Goal: Task Accomplishment & Management: Use online tool/utility

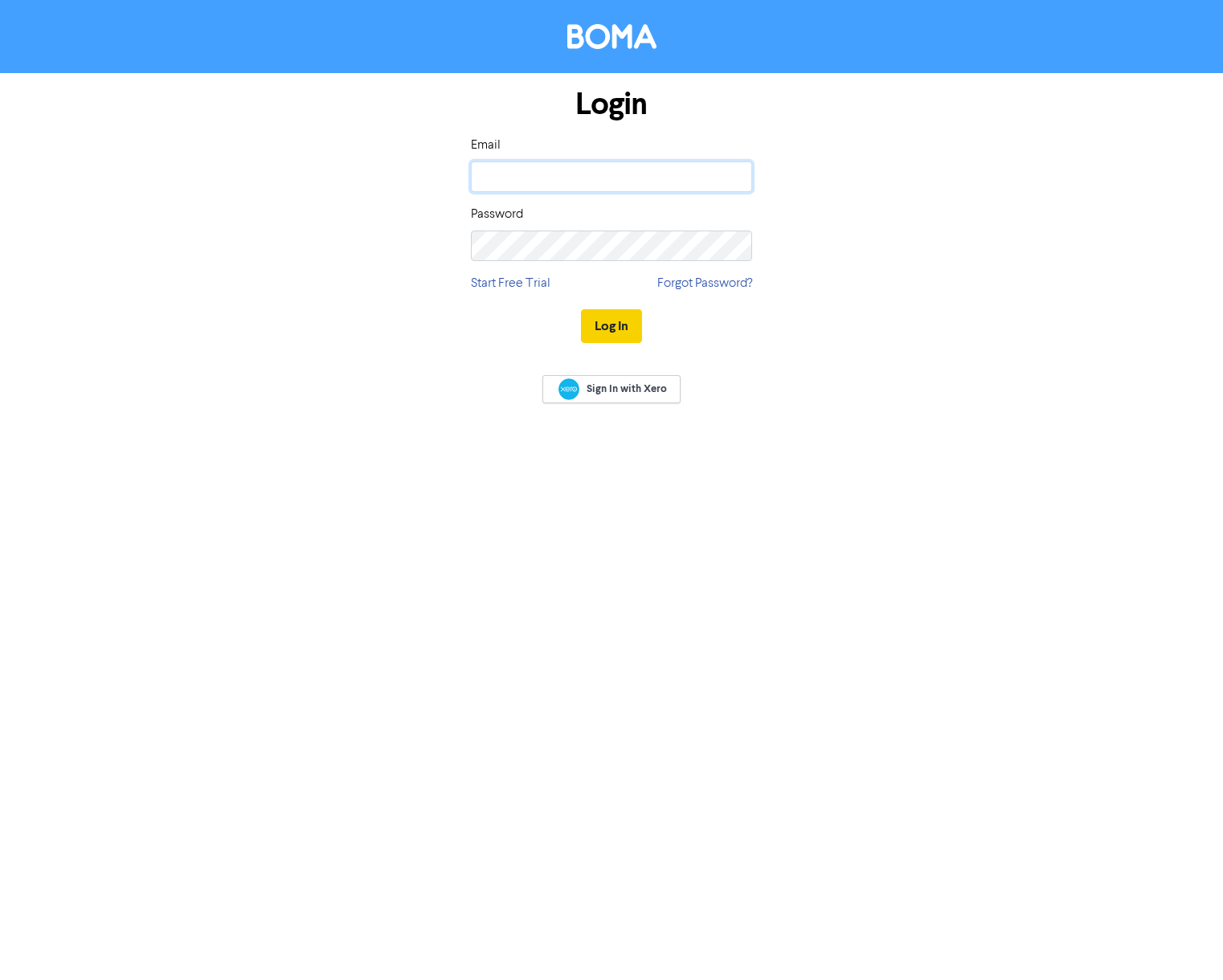
type input "jane.hawarden@horsfield-smith.co.uk"
click at [614, 328] on button "Log In" at bounding box center [612, 326] width 61 height 34
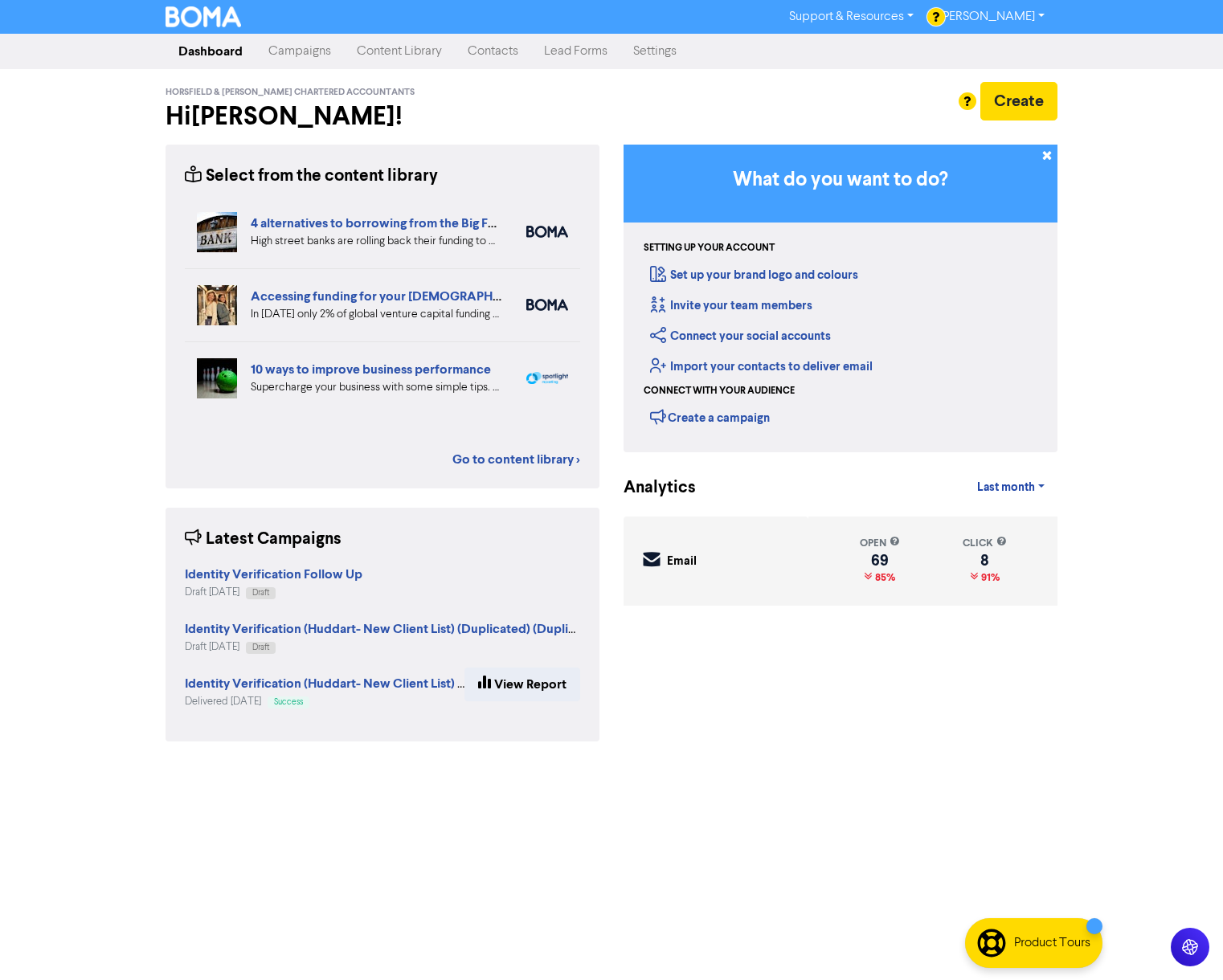
click at [287, 46] on link "Campaigns" at bounding box center [299, 51] width 89 height 32
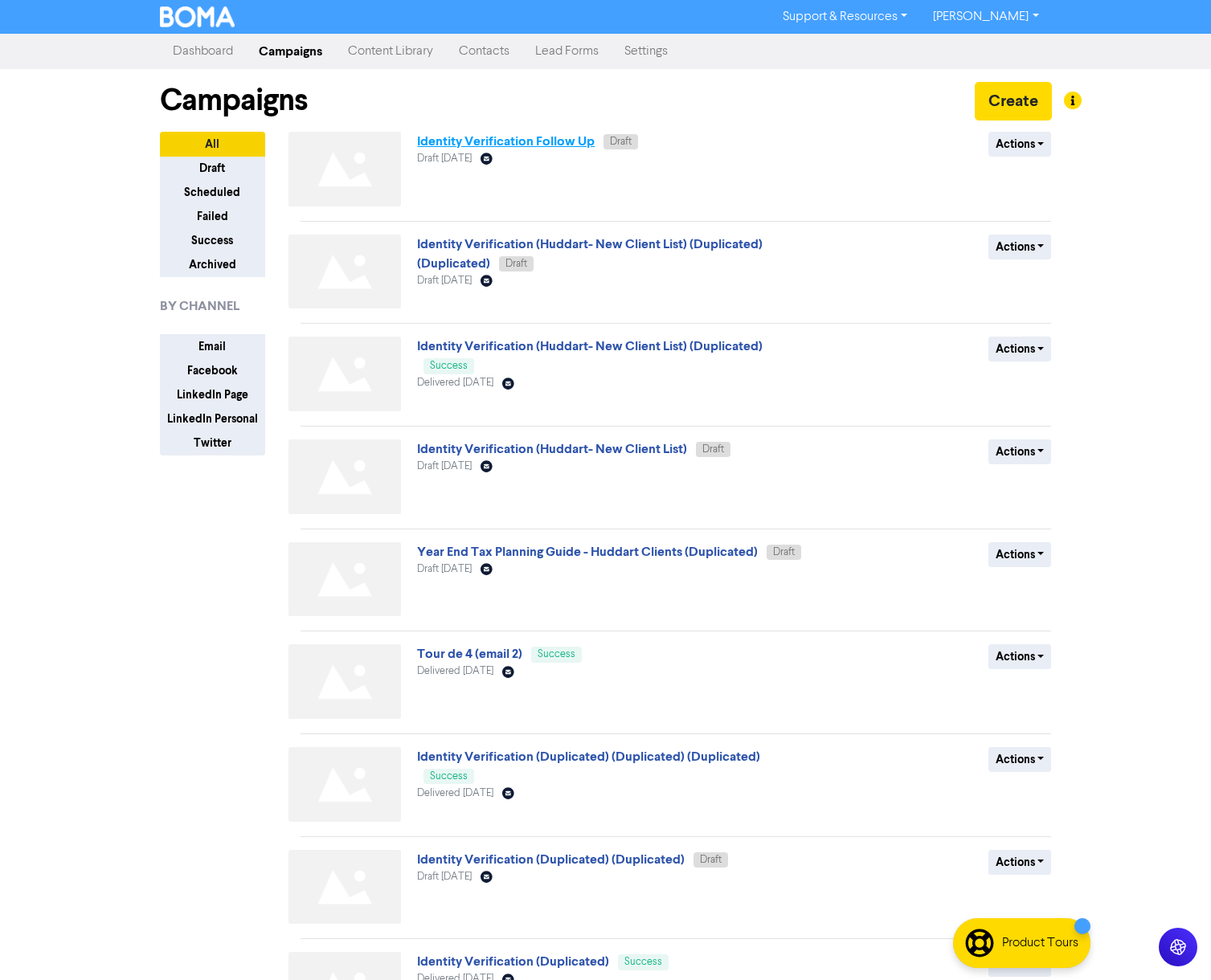
click at [565, 136] on link "Identity Verification Follow Up" at bounding box center [506, 142] width 178 height 16
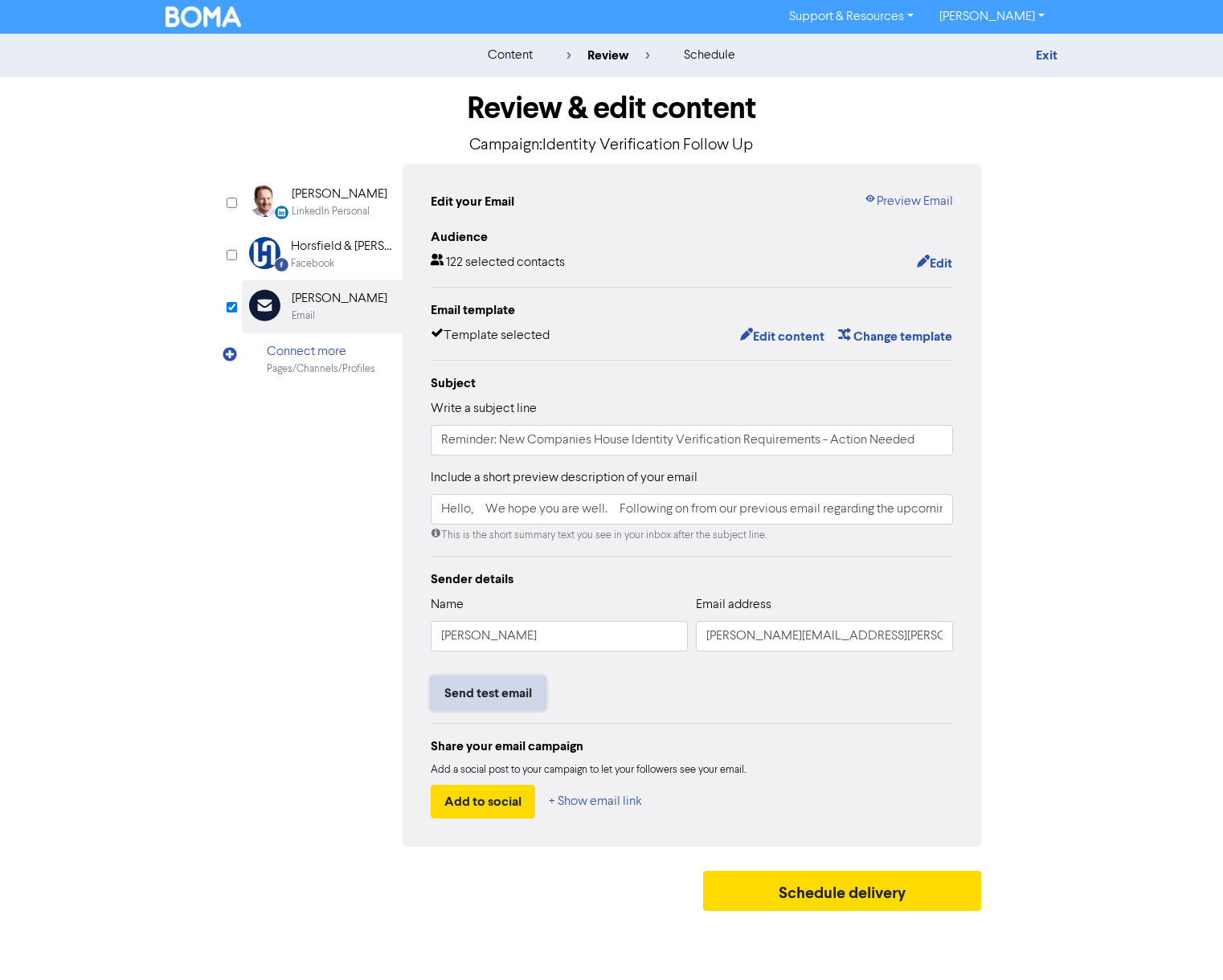
click at [482, 685] on button "Send test email" at bounding box center [489, 693] width 115 height 34
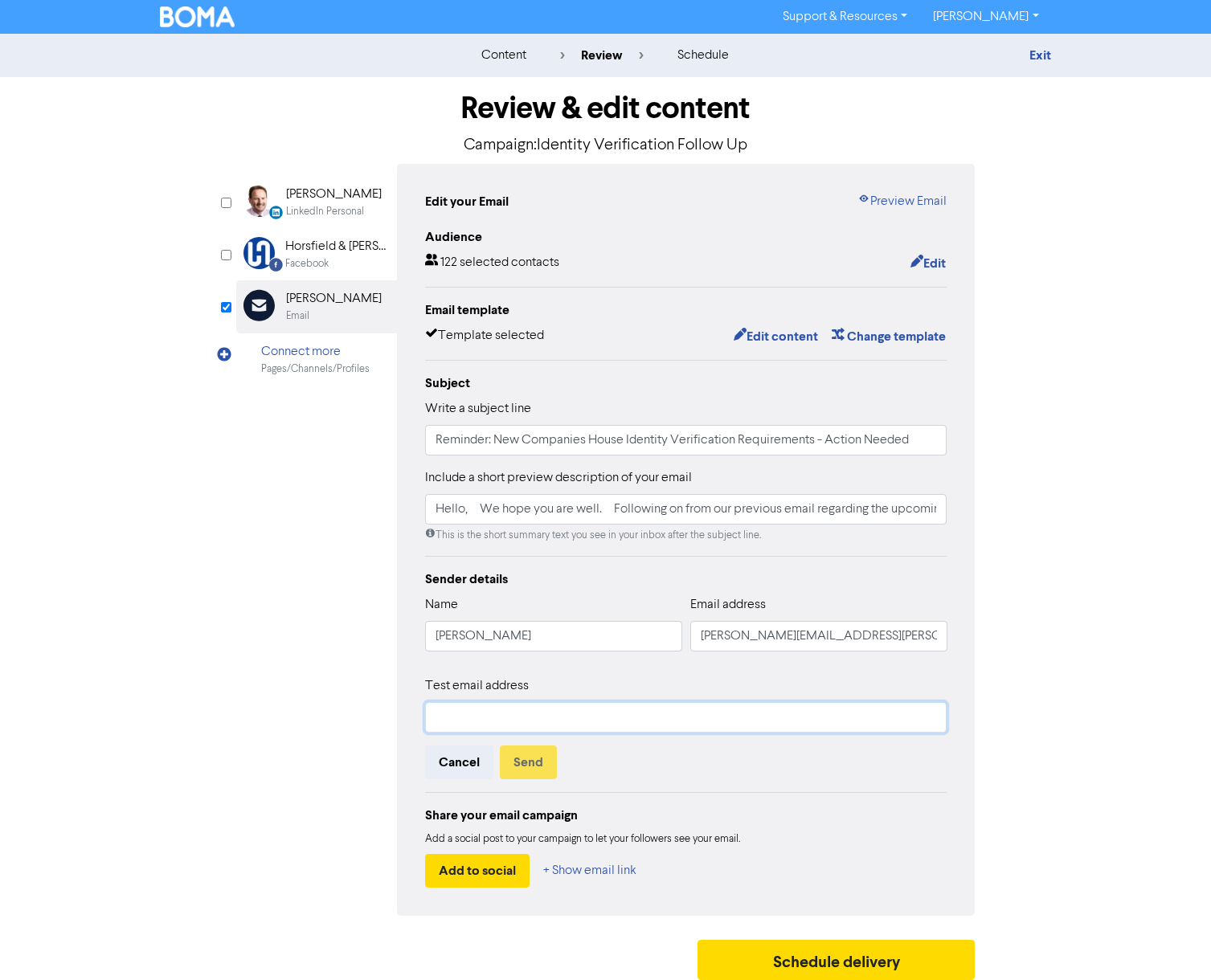
click at [470, 708] on input "text" at bounding box center [686, 716] width 523 height 30
type input "pauline.booth@jeffreyahuddart.co.uk"
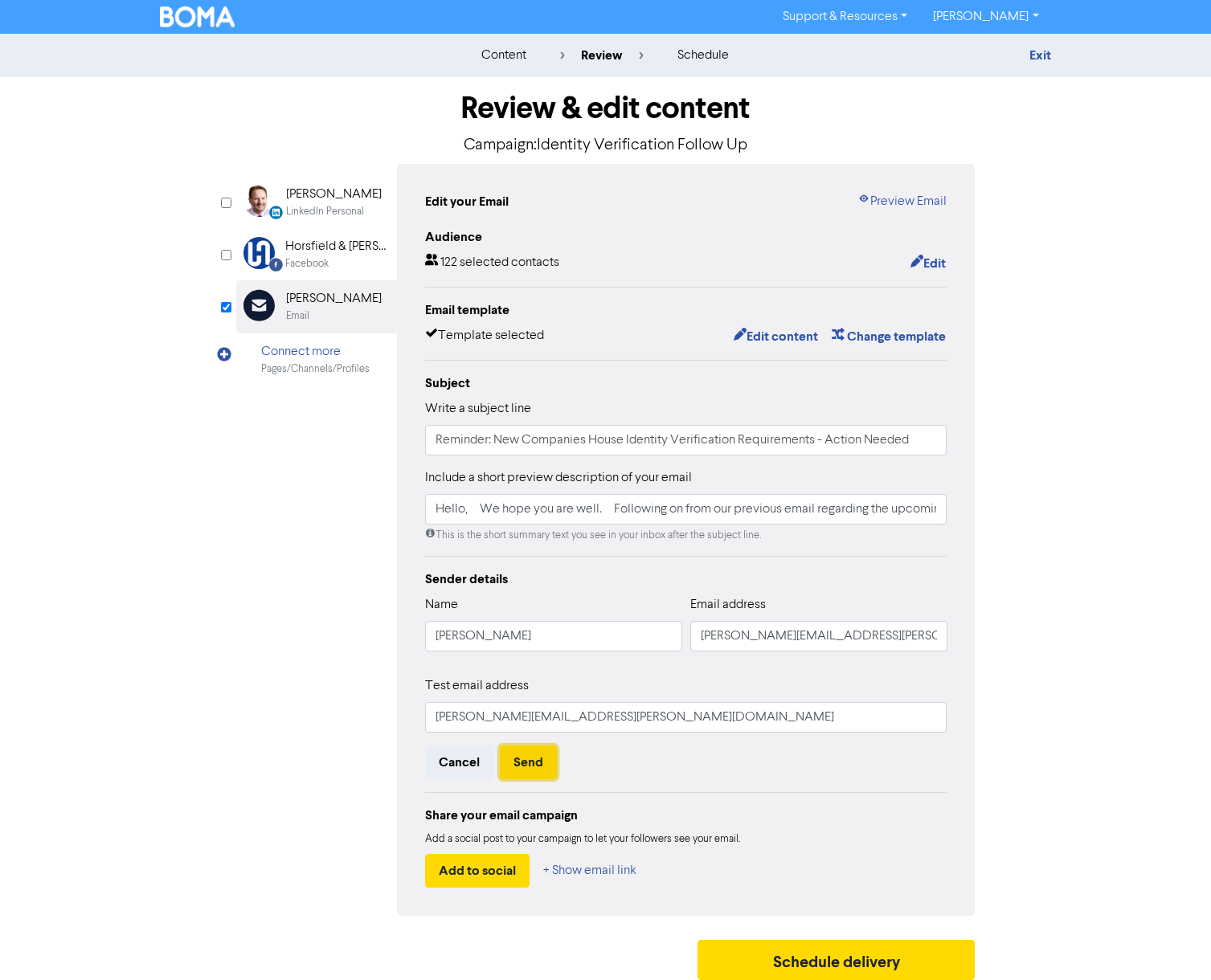
click at [543, 766] on button "Send" at bounding box center [528, 762] width 57 height 34
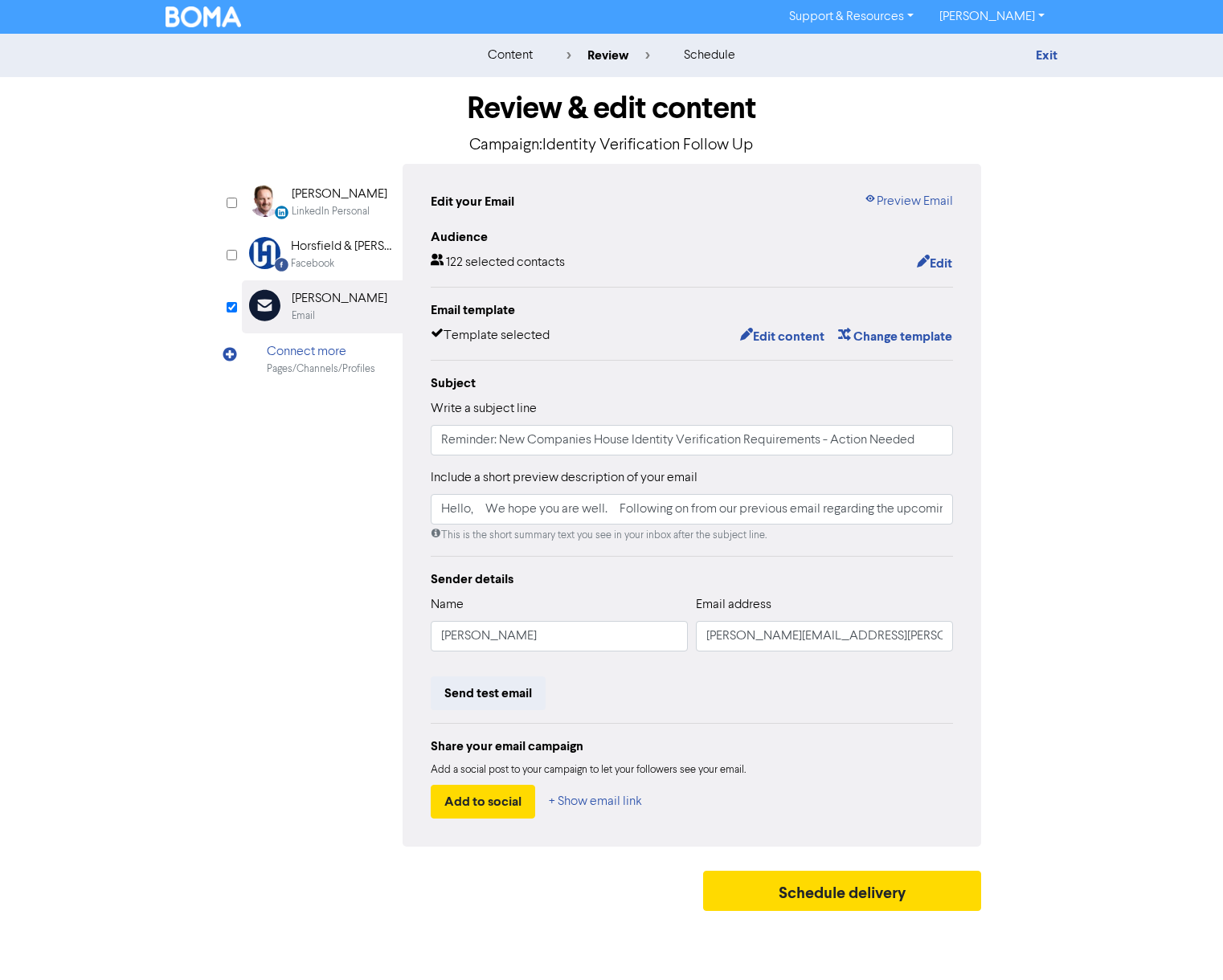
click at [227, 10] on img at bounding box center [203, 16] width 76 height 21
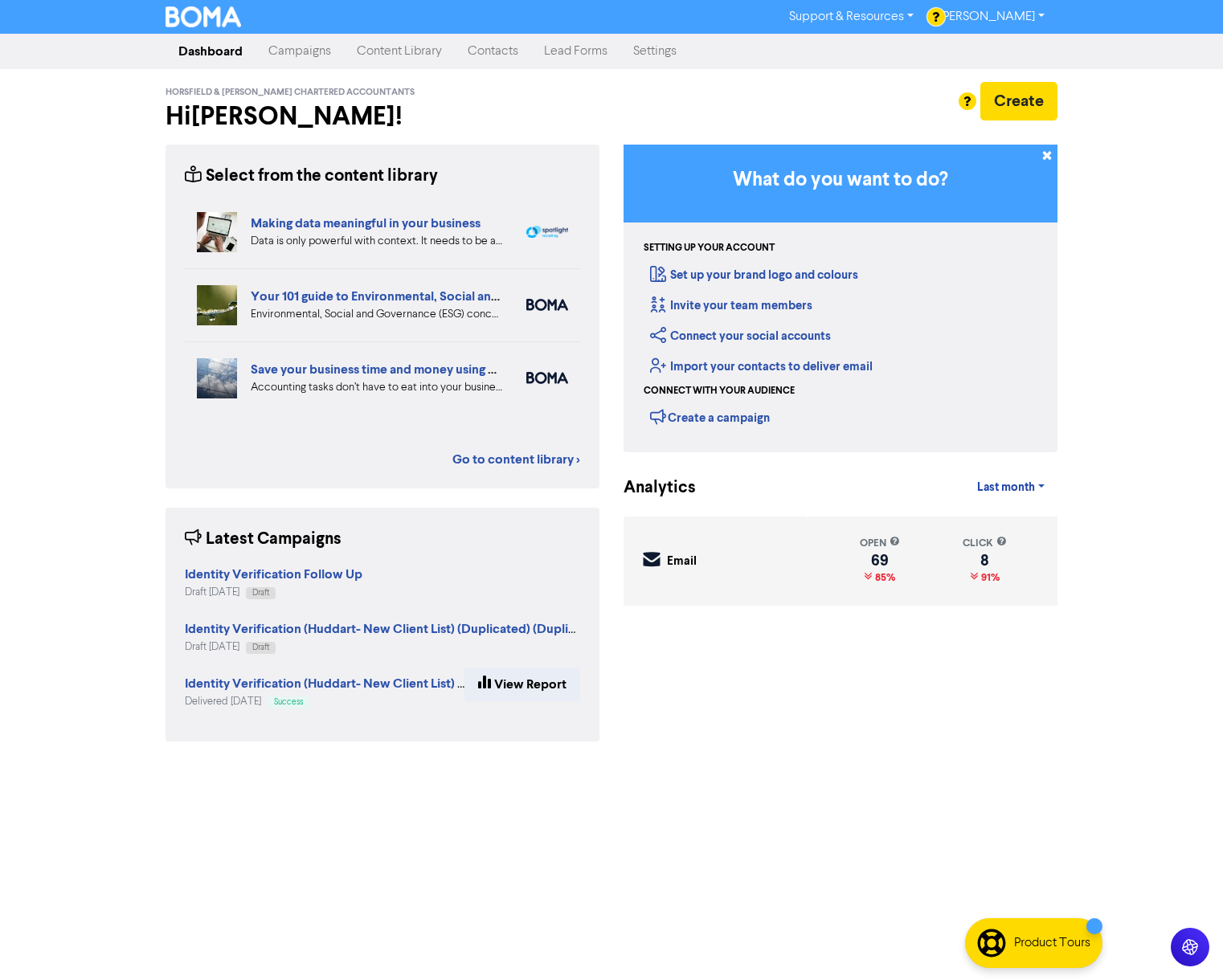
click at [494, 45] on link "Contacts" at bounding box center [492, 51] width 76 height 32
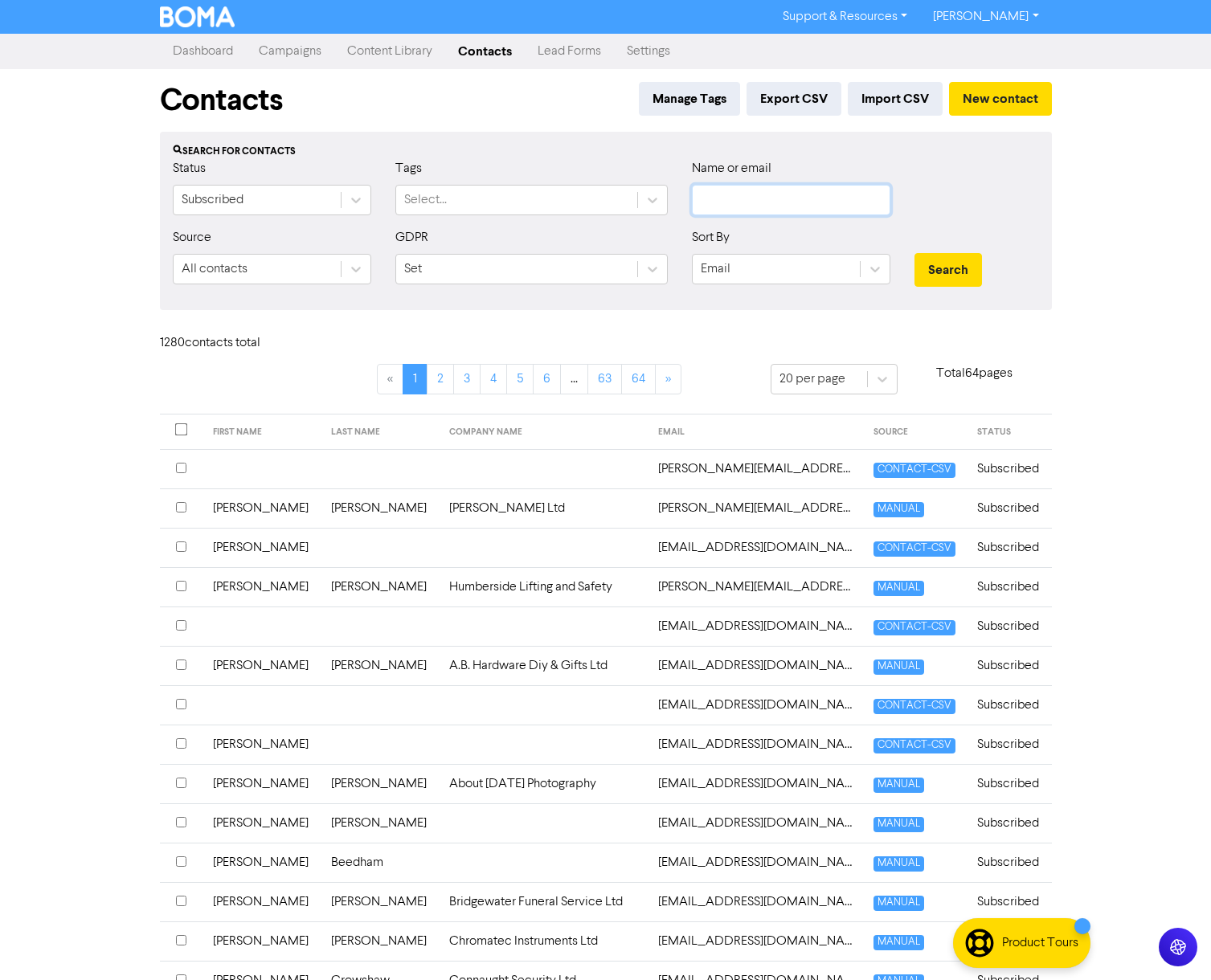
click at [713, 208] on input "text" at bounding box center [791, 199] width 199 height 30
click at [914, 253] on button "Search" at bounding box center [948, 270] width 68 height 34
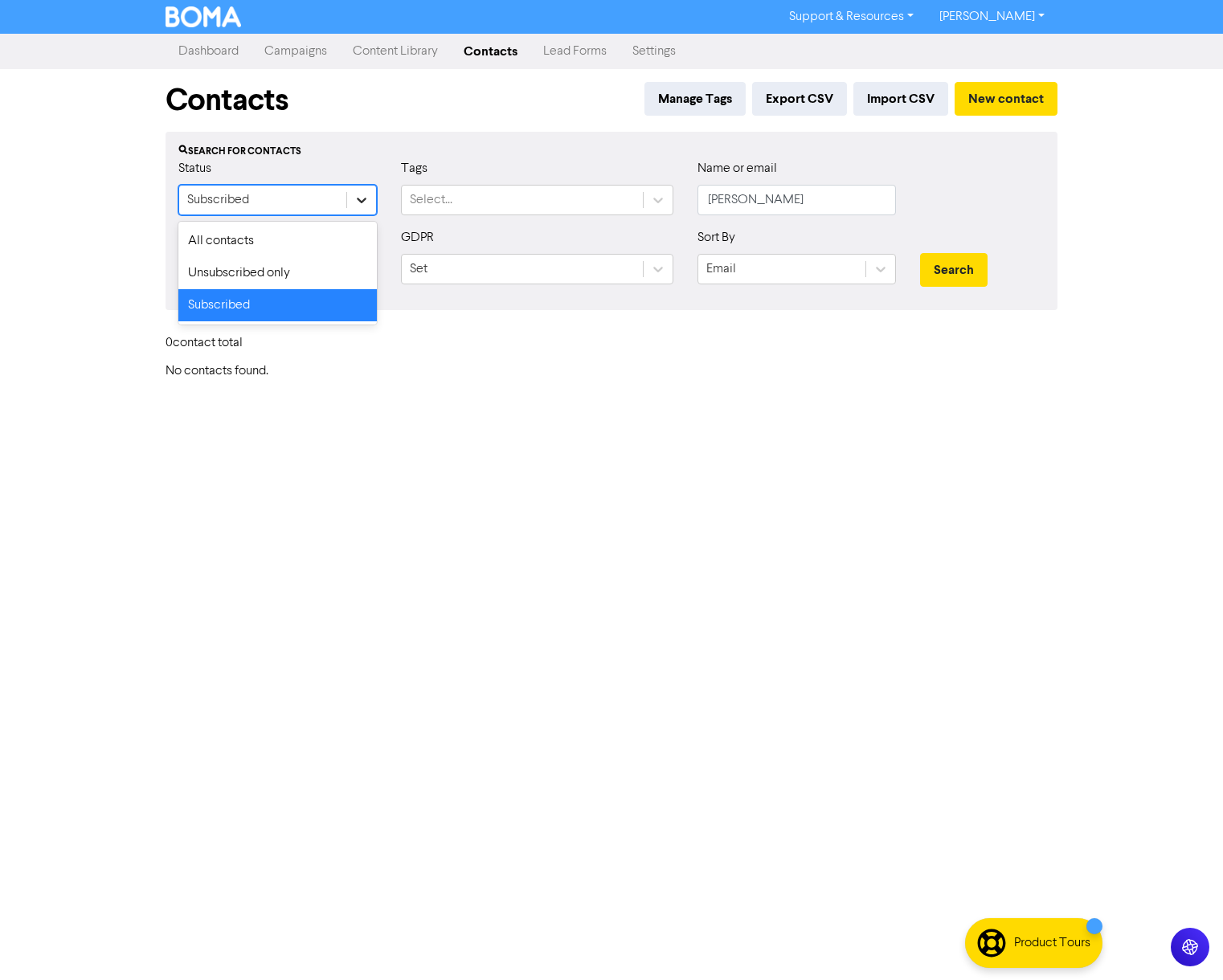
click at [363, 202] on icon at bounding box center [362, 200] width 16 height 16
click at [255, 250] on div "All contacts" at bounding box center [277, 241] width 199 height 32
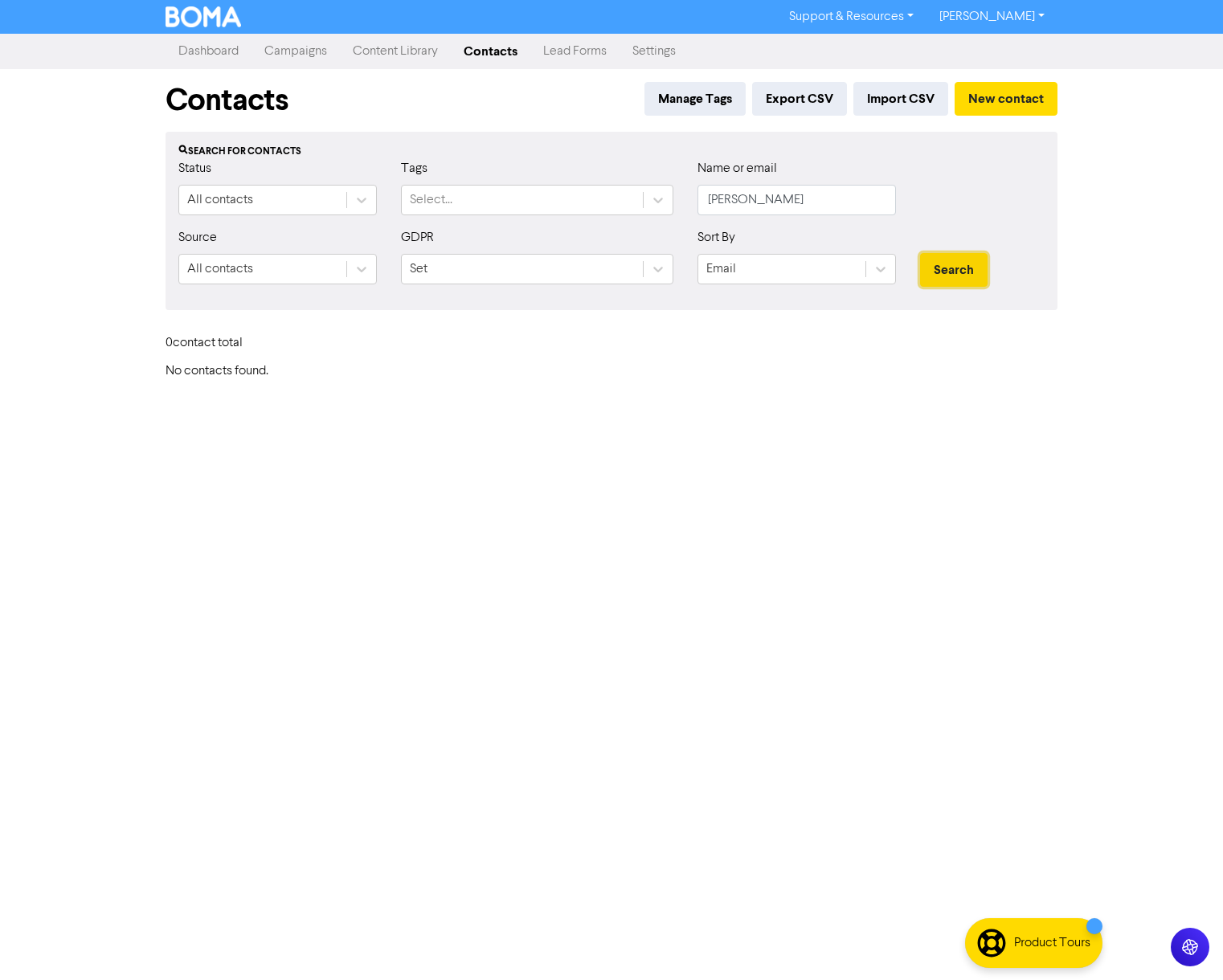
click at [948, 280] on button "Search" at bounding box center [954, 270] width 68 height 34
click at [942, 283] on button "Search" at bounding box center [954, 270] width 68 height 34
drag, startPoint x: 832, startPoint y: 201, endPoint x: 711, endPoint y: 195, distance: 121.1
click at [711, 195] on input "[PERSON_NAME]" at bounding box center [796, 199] width 199 height 30
paste input "YBS 🇪🇸 Take a look at what our Manchester team has been getting up to recently!…"
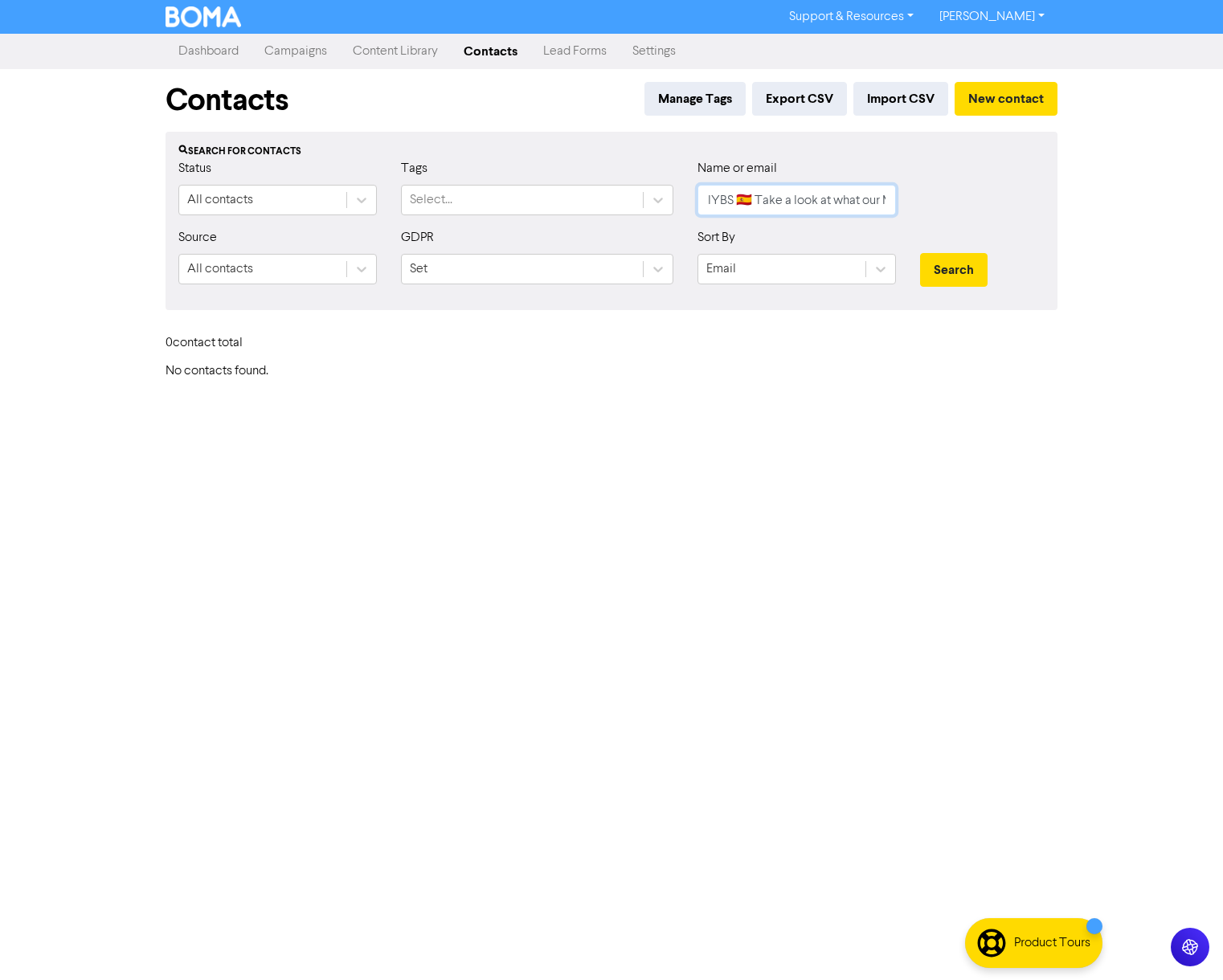
scroll to position [0, 1612]
type input "[PERSON_NAME]"
drag, startPoint x: 786, startPoint y: 201, endPoint x: 657, endPoint y: 199, distance: 129.0
click at [657, 199] on div "Status All contacts Tags Select... Name or email [PERSON_NAME]" at bounding box center [612, 193] width 891 height 69
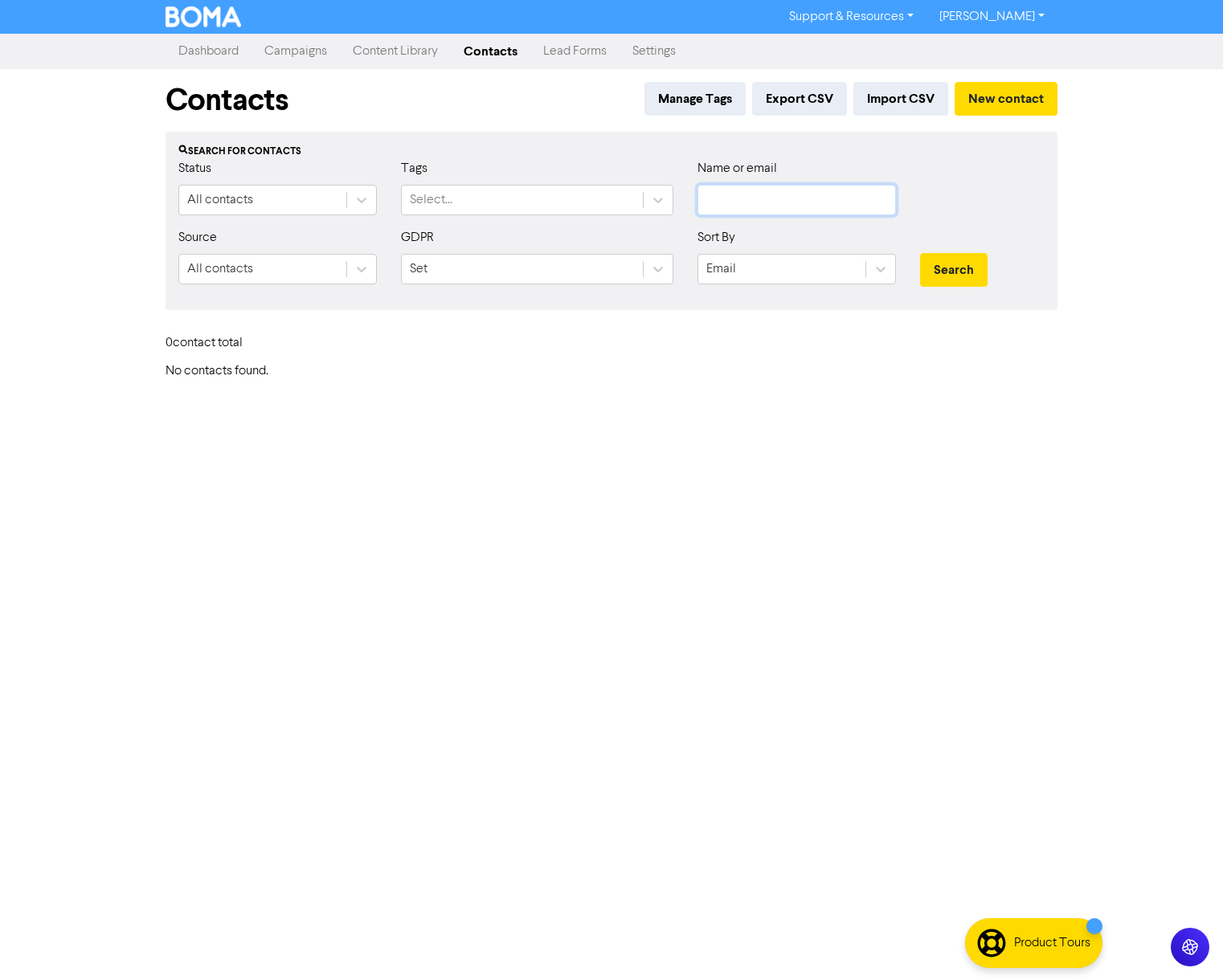
click at [735, 204] on input "text" at bounding box center [796, 199] width 199 height 30
click at [742, 199] on input "text" at bounding box center [796, 199] width 199 height 30
click at [741, 199] on input "text" at bounding box center [796, 199] width 199 height 30
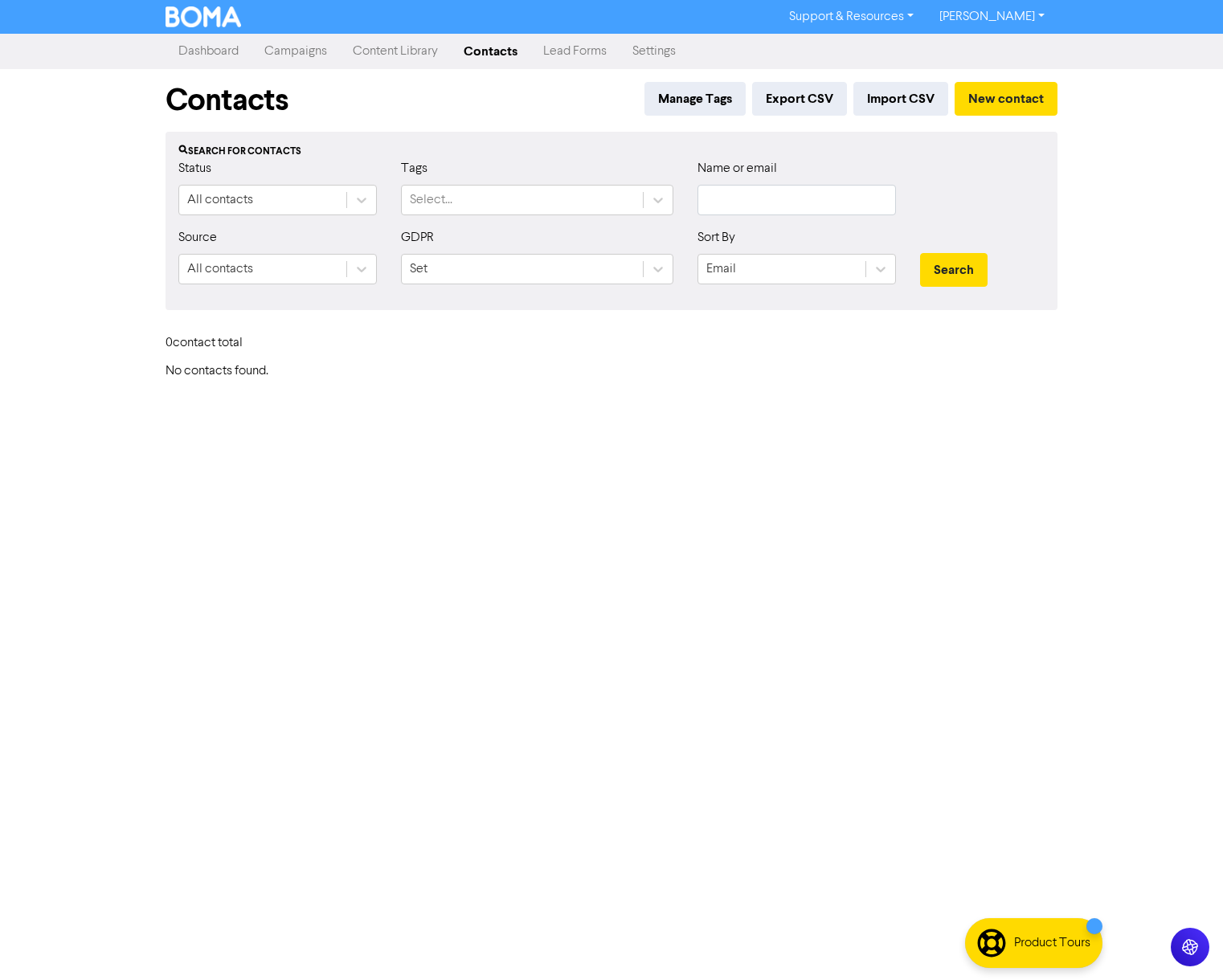
drag, startPoint x: 682, startPoint y: 417, endPoint x: 643, endPoint y: 384, distance: 51.1
click at [664, 397] on div "Support & Resources Video Tutorials FAQ & Guides Marketing Education [PERSON_NA…" at bounding box center [612, 490] width 1223 height 980
click at [655, 380] on div "Support & Resources Video Tutorials FAQ & Guides Marketing Education [PERSON_NA…" at bounding box center [612, 490] width 1223 height 980
click at [715, 191] on input "text" at bounding box center [796, 199] width 199 height 30
type input "[PERSON_NAME]"
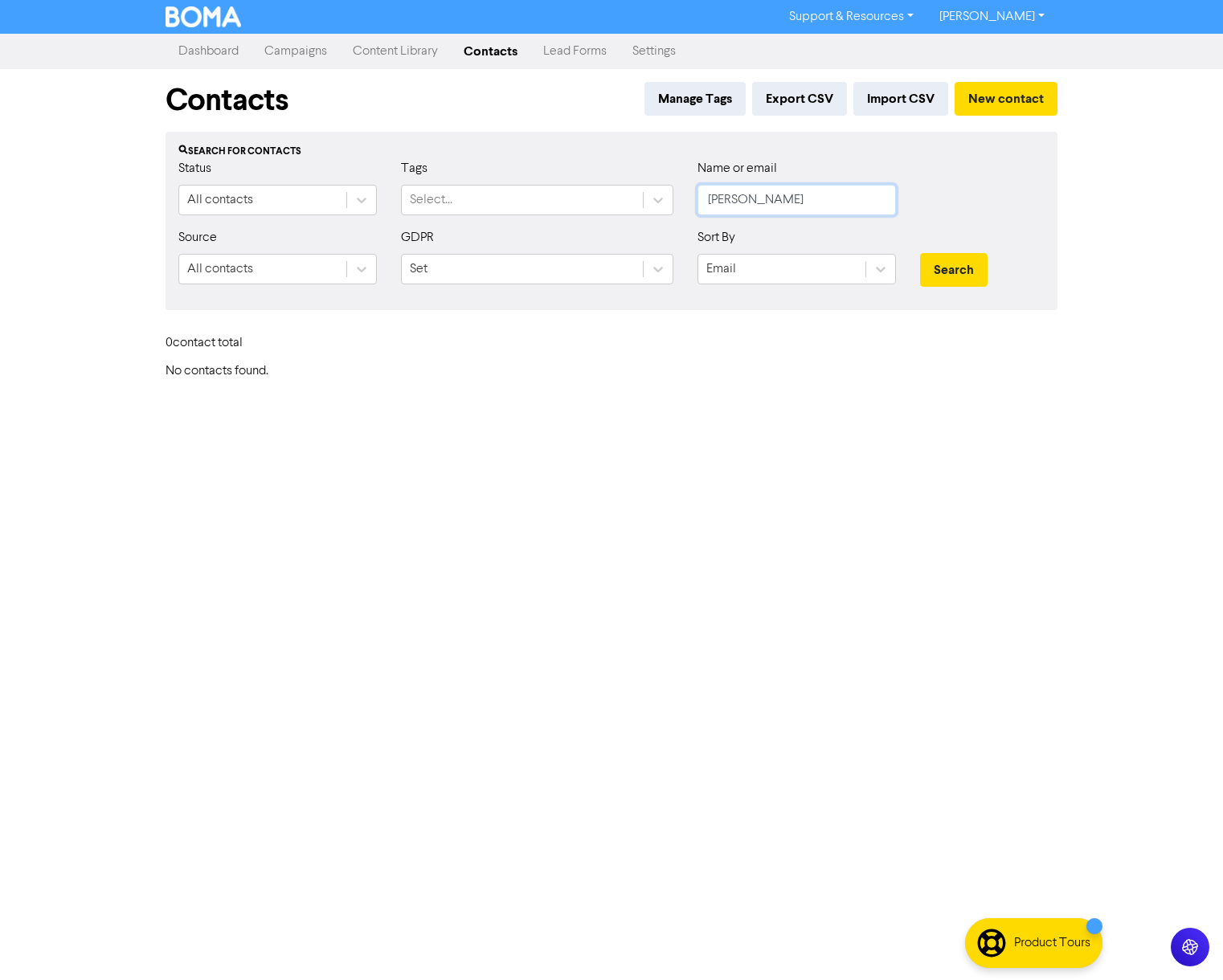
click at [920, 253] on button "Search" at bounding box center [954, 270] width 68 height 34
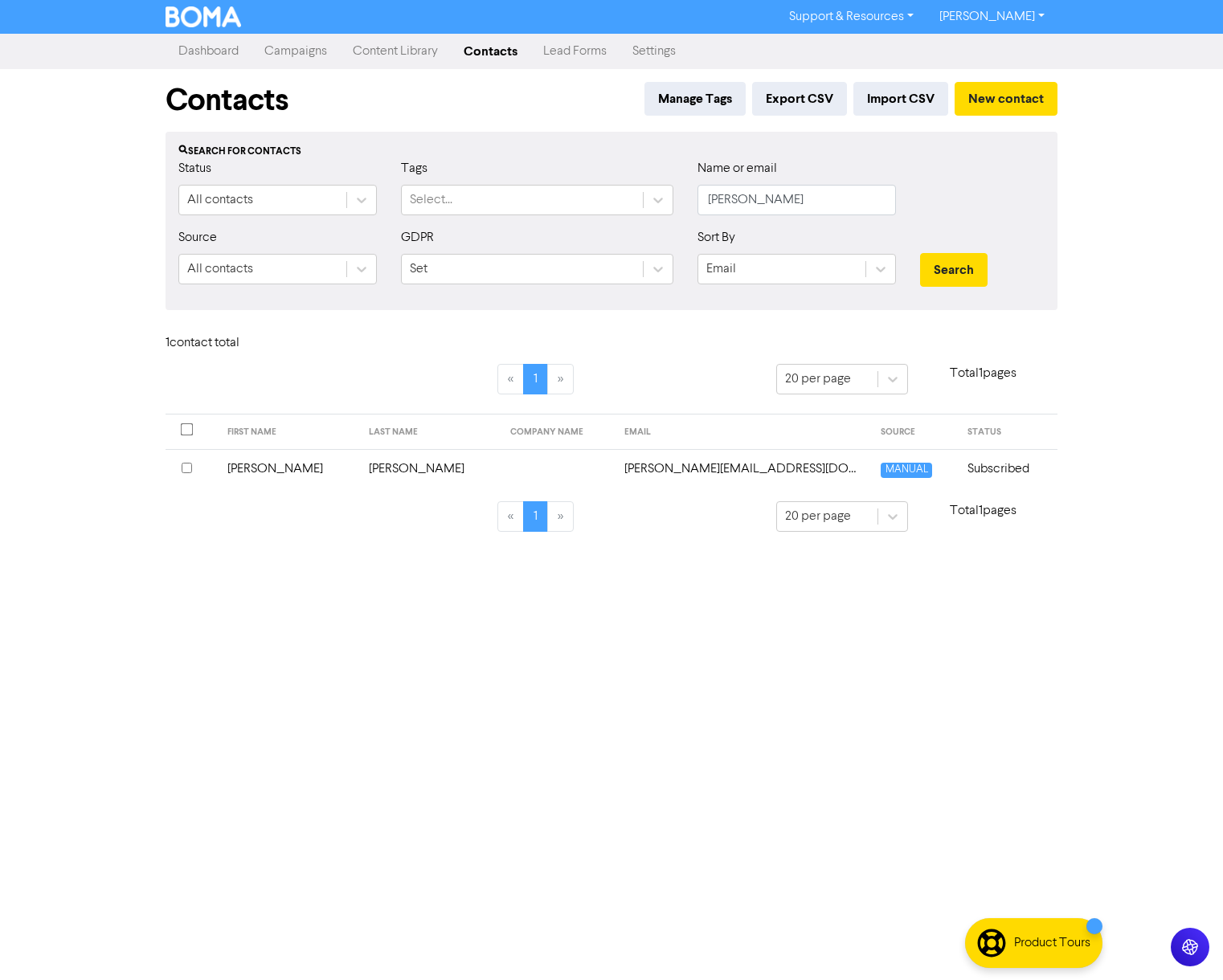
click at [936, 358] on div "1 contact total" at bounding box center [612, 347] width 916 height 35
click at [510, 687] on div "Support & Resources Video Tutorials FAQ & Guides Marketing Education [PERSON_NA…" at bounding box center [612, 490] width 1223 height 980
click at [297, 47] on link "Campaigns" at bounding box center [296, 51] width 89 height 32
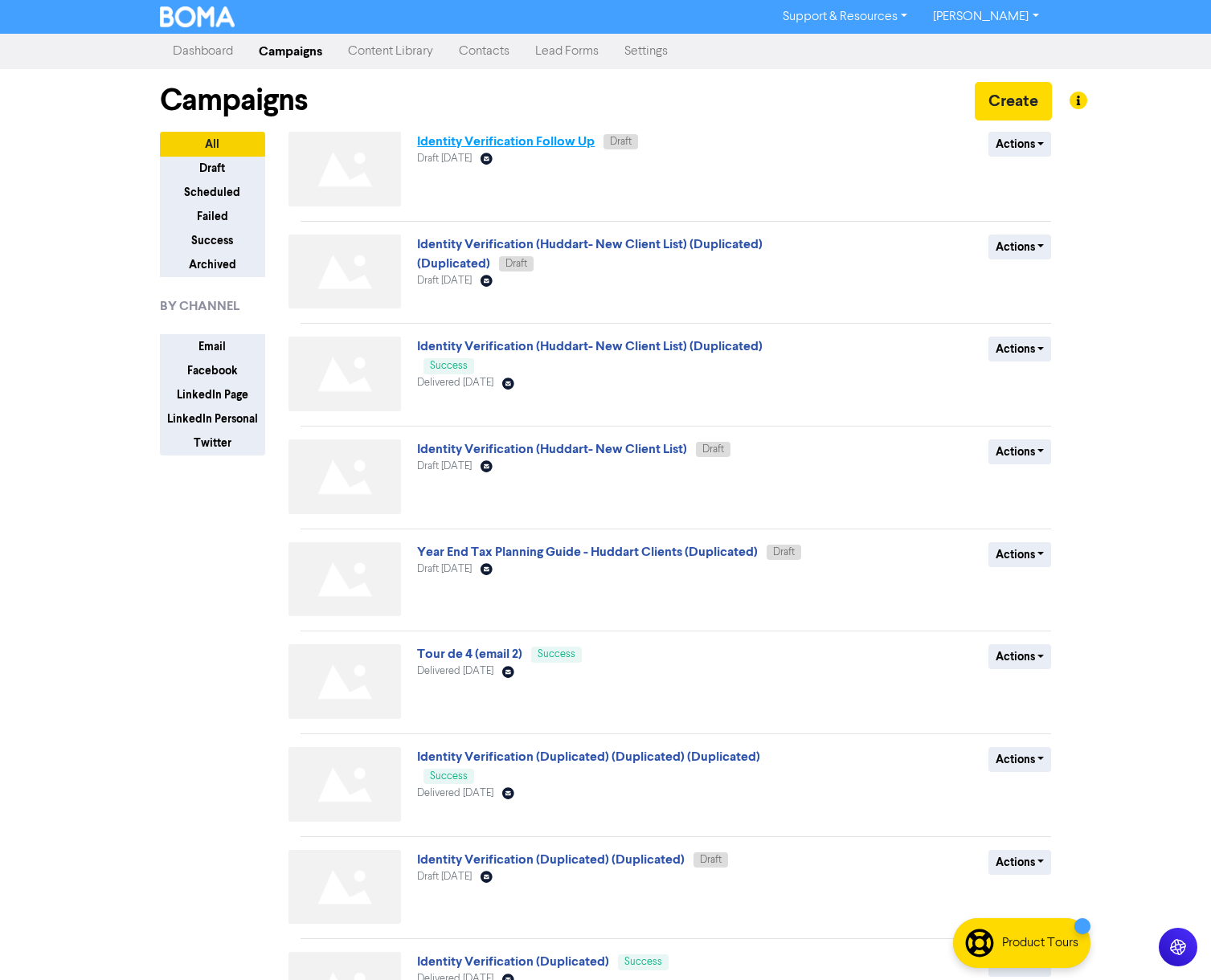
click at [529, 148] on link "Identity Verification Follow Up" at bounding box center [506, 142] width 178 height 16
